Goal: Transaction & Acquisition: Purchase product/service

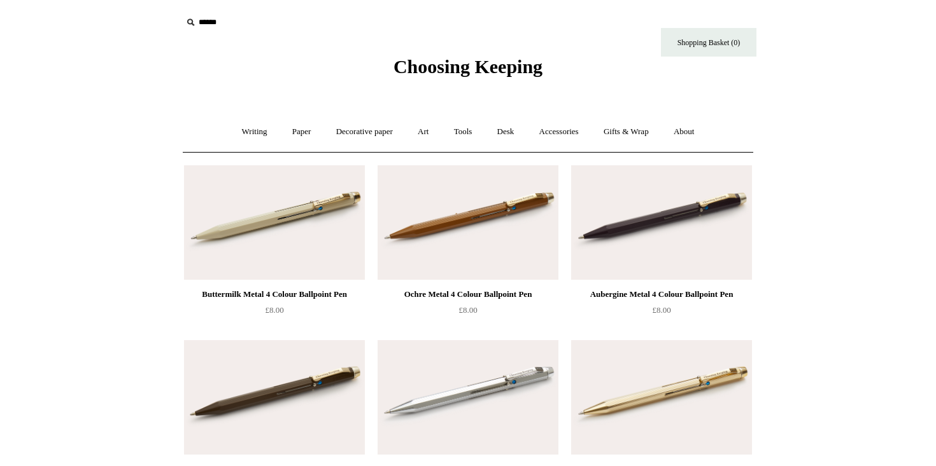
click at [204, 26] on input "text" at bounding box center [260, 23] width 157 height 24
type input "**********"
click at [321, 11] on input "*" at bounding box center [327, 22] width 13 height 22
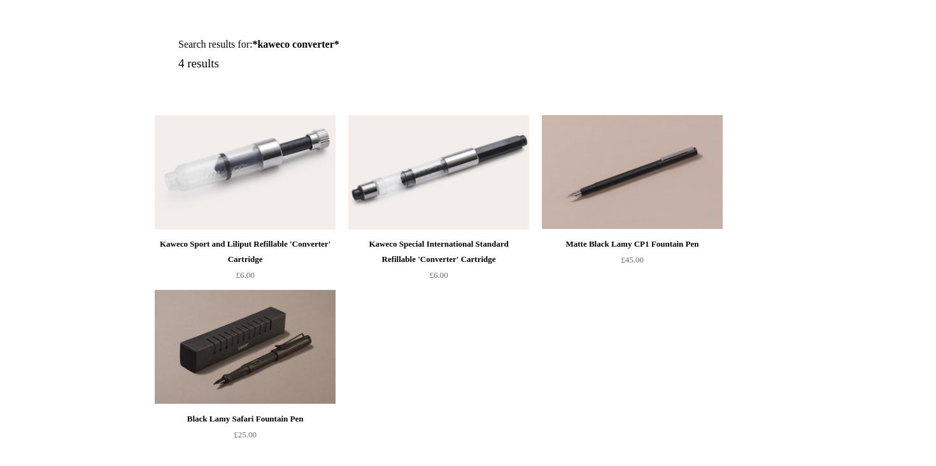
scroll to position [155, 0]
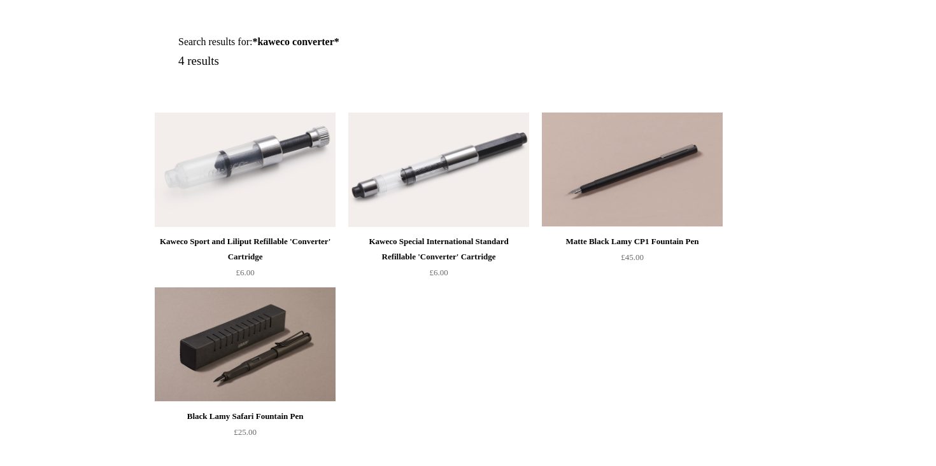
click at [402, 204] on img at bounding box center [438, 170] width 181 height 115
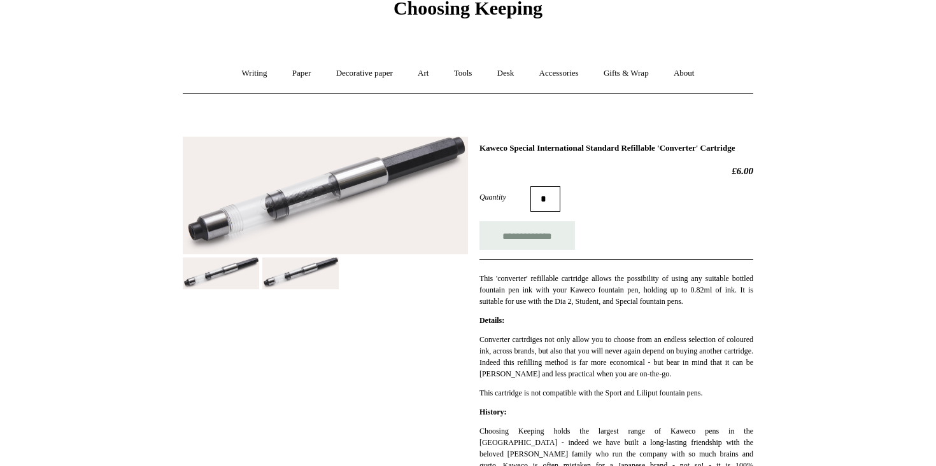
scroll to position [61, 0]
